Goal: Task Accomplishment & Management: Manage account settings

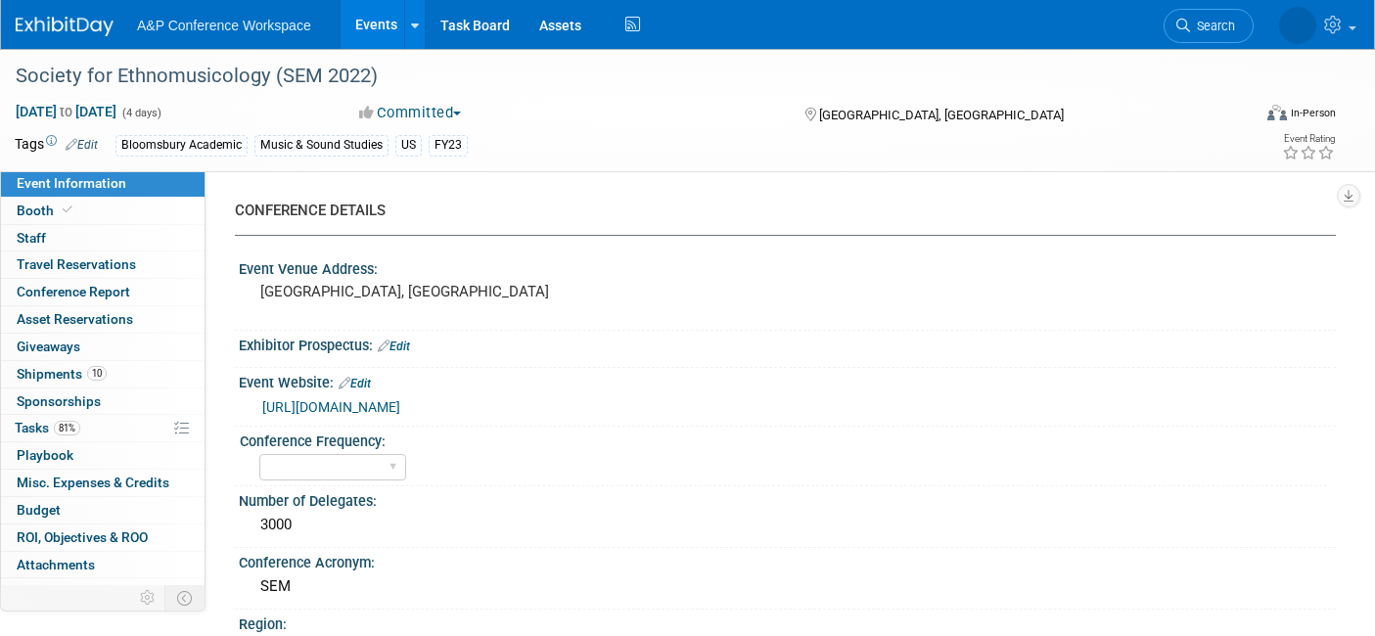
select select "In-Person Booth"
click at [1191, 16] on link "Search" at bounding box center [1146, 26] width 90 height 34
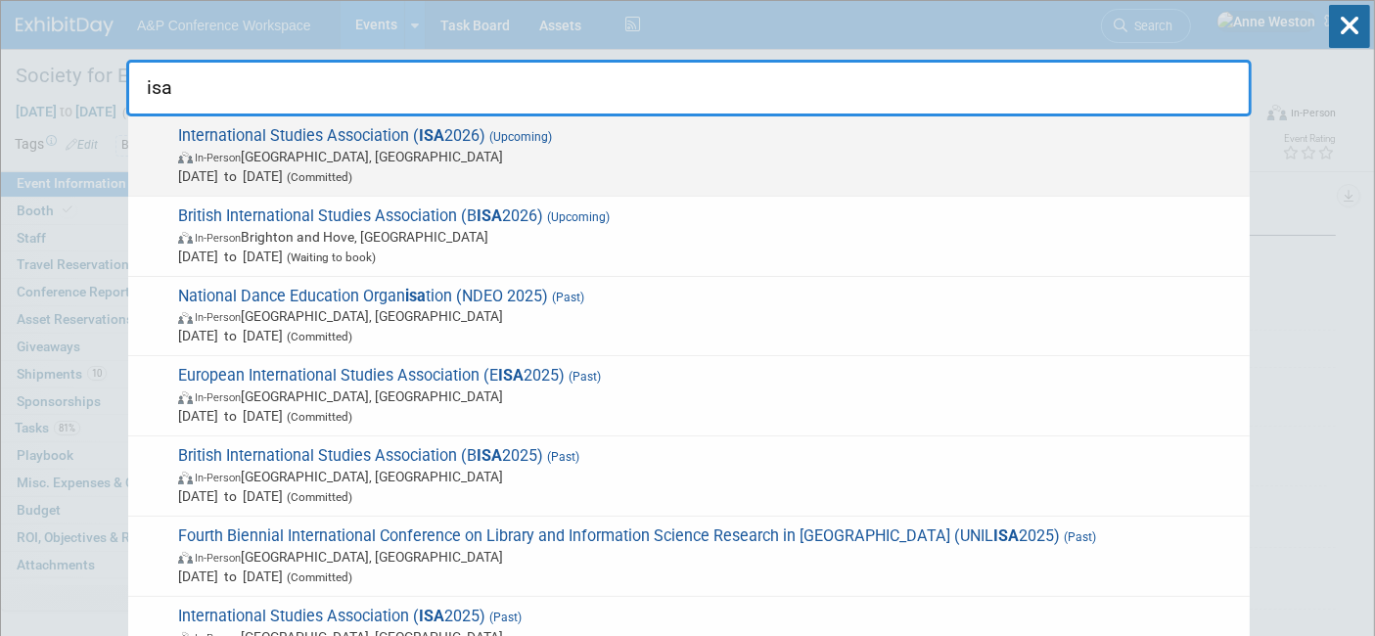
type input "isa"
click at [383, 129] on span "International Studies Association ( ISA 2026) (Upcoming) In-Person Columbus, OH…" at bounding box center [706, 156] width 1068 height 60
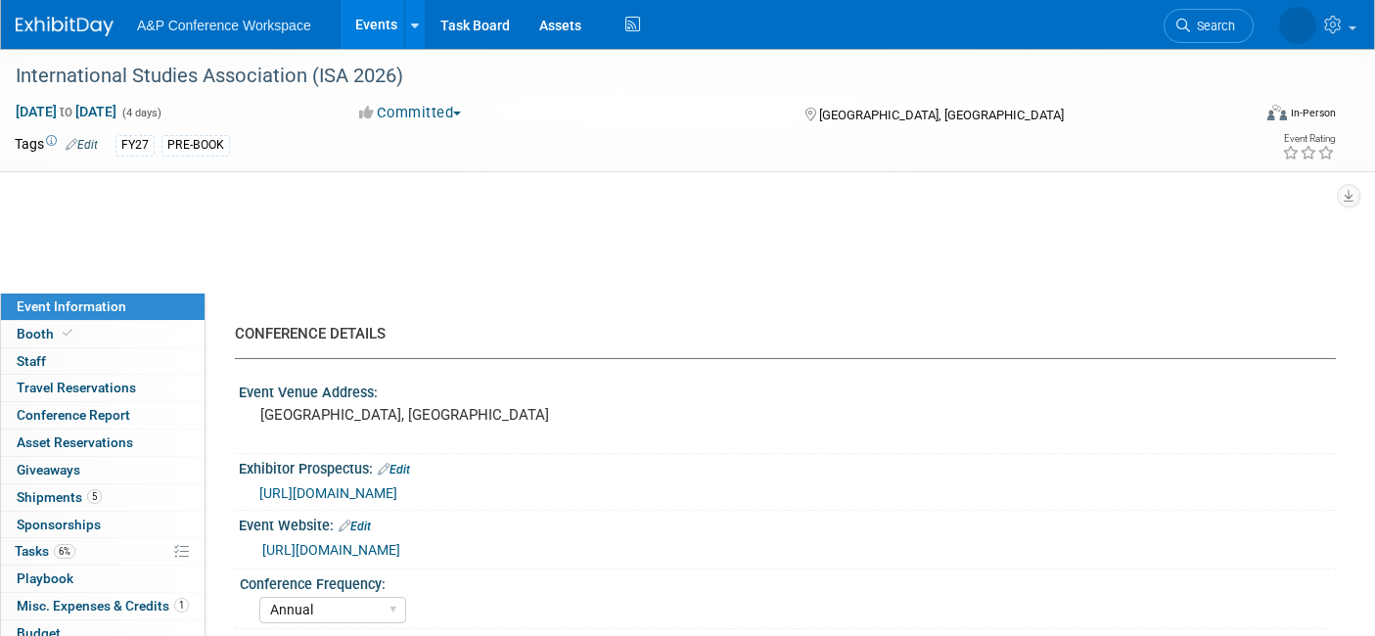
select select "Annual"
select select "Level 1"
select select "In-Person Booth"
select select "Politics & International Relations"
select select "Bloomsbury Digital Resources"
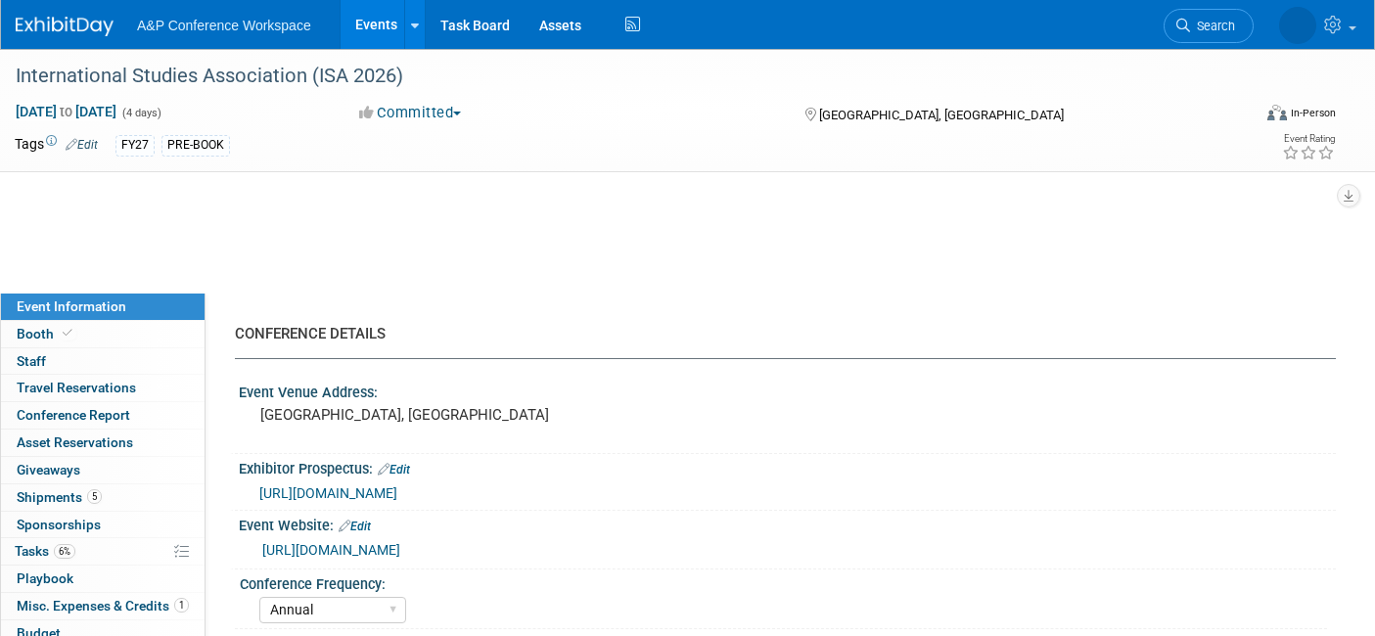
select select "[PERSON_NAME]"
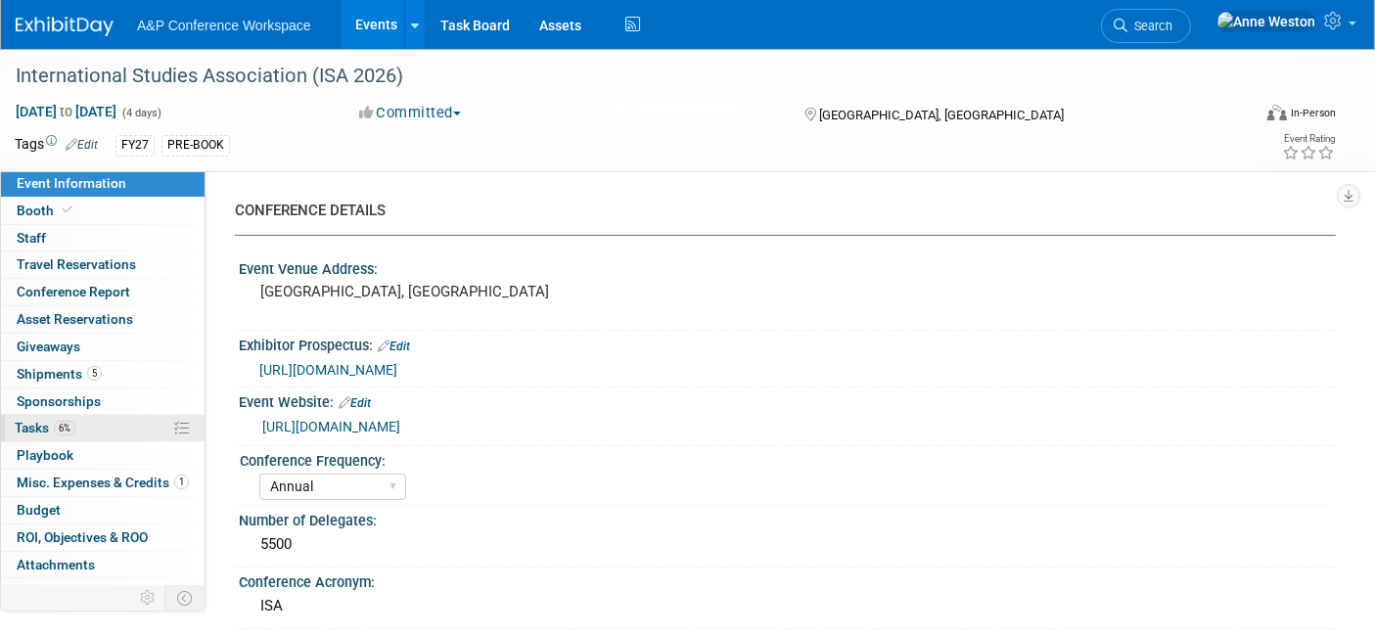
click at [74, 426] on span "6%" at bounding box center [65, 428] width 22 height 15
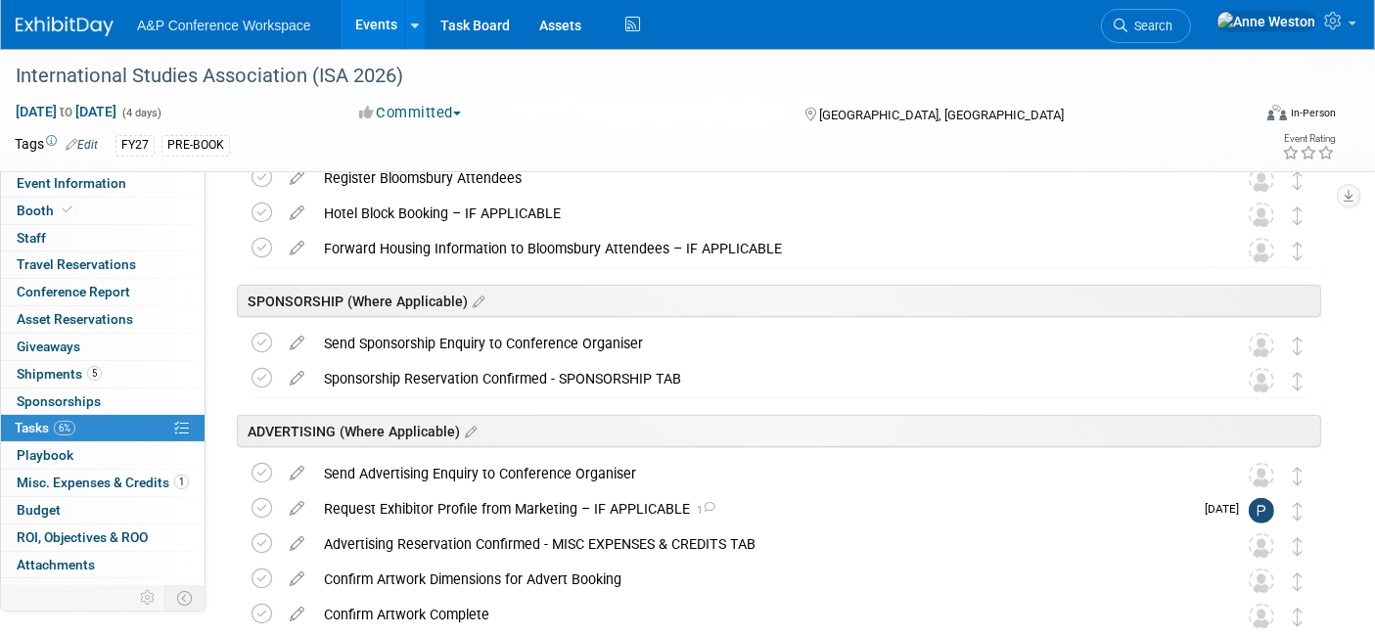
scroll to position [869, 0]
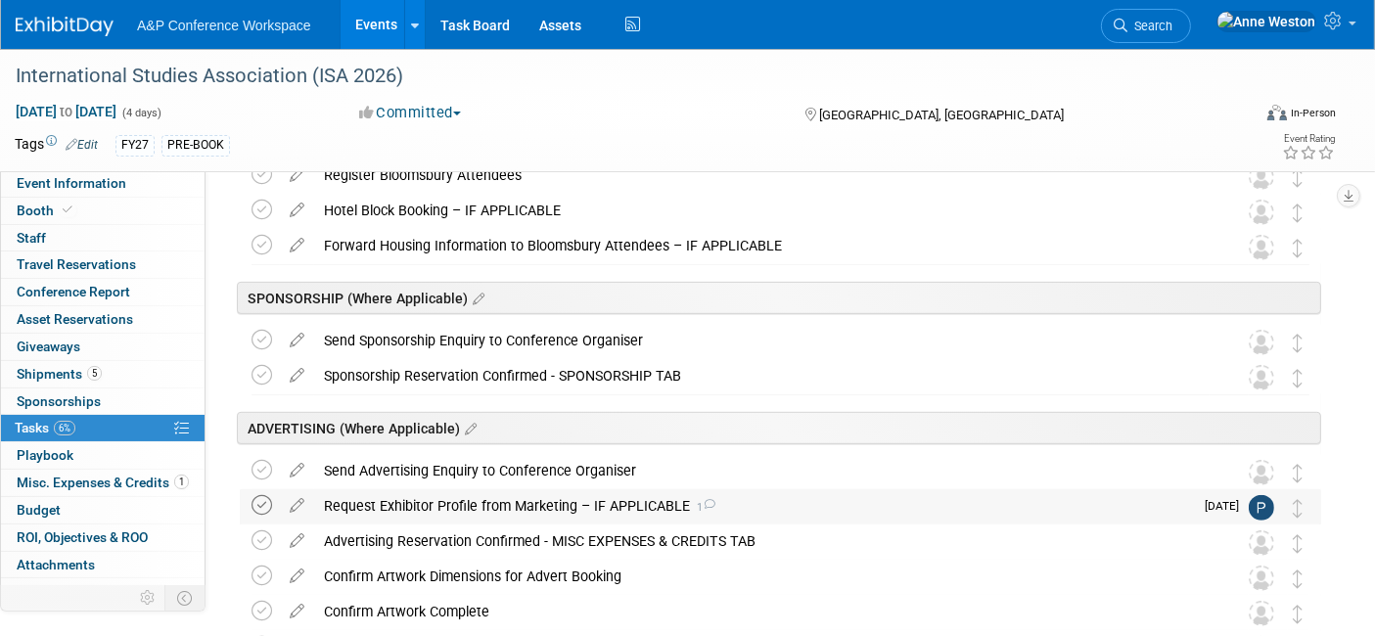
click at [258, 504] on icon at bounding box center [262, 505] width 21 height 21
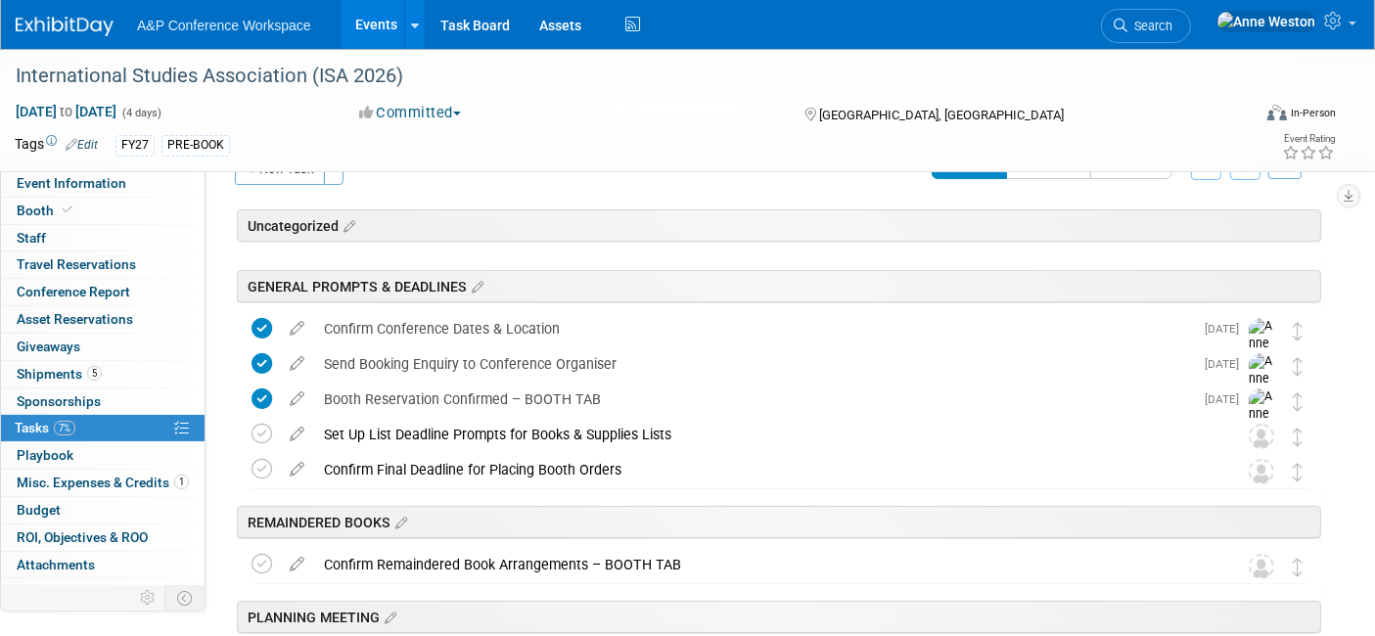
scroll to position [0, 0]
